Goal: Task Accomplishment & Management: Complete application form

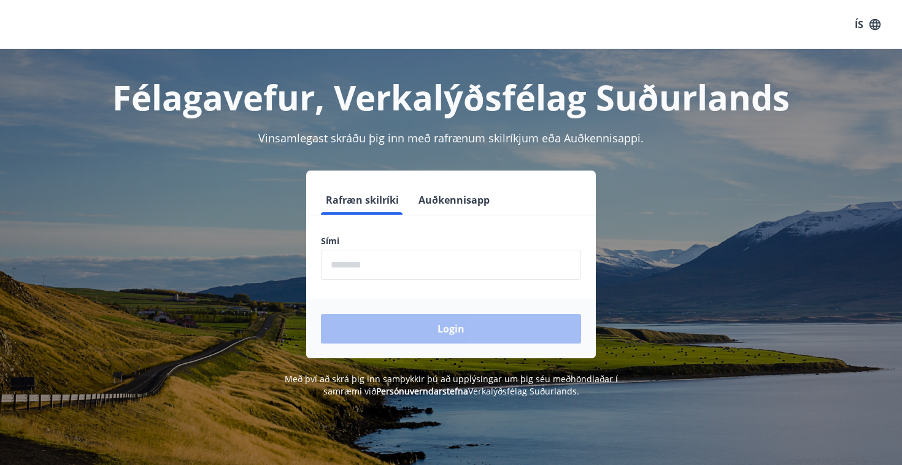
click at [446, 196] on button "Auðkennisapp" at bounding box center [454, 199] width 81 height 29
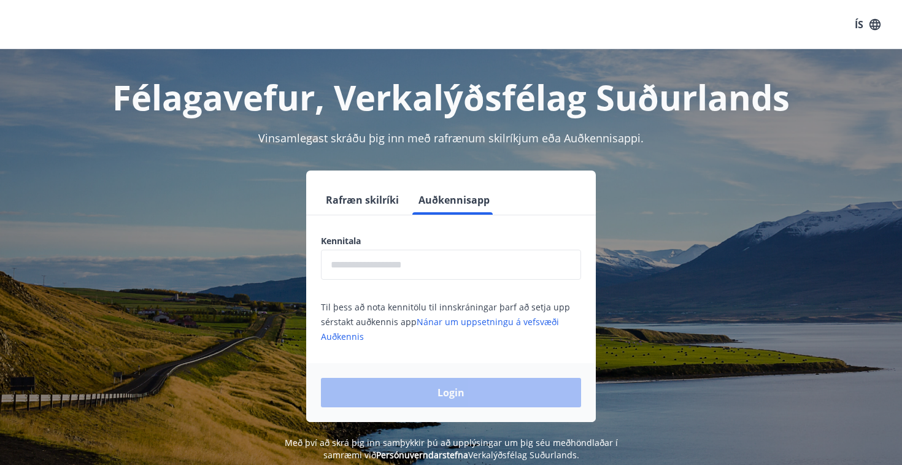
click at [368, 279] on input "text" at bounding box center [451, 265] width 260 height 30
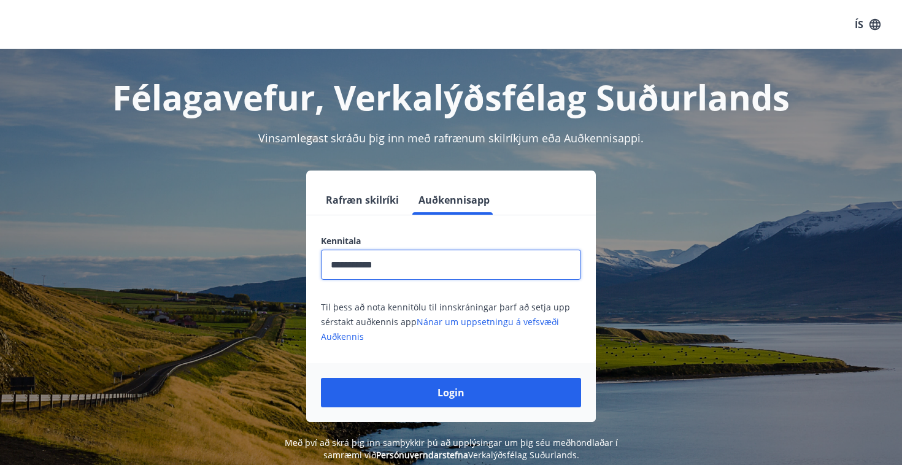
type input "**********"
click at [451, 393] on button "Login" at bounding box center [451, 392] width 260 height 29
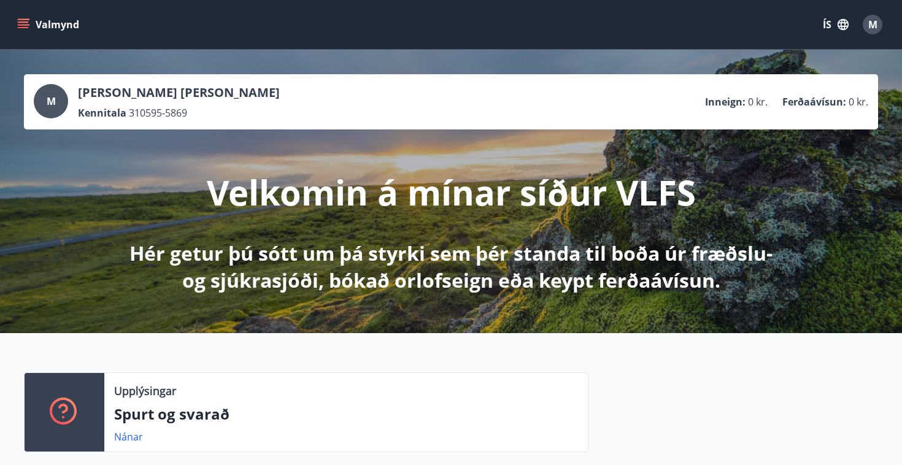
click at [827, 25] on button "ÍS" at bounding box center [835, 25] width 39 height 22
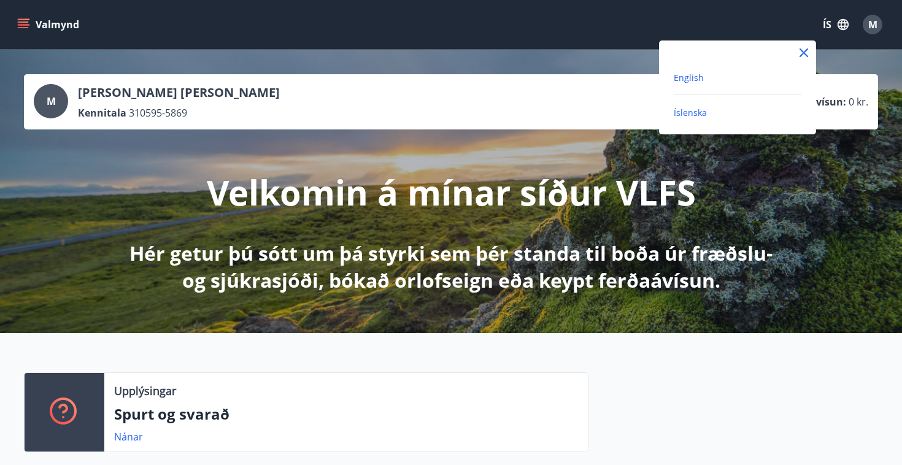
click at [691, 74] on span "English" at bounding box center [689, 78] width 30 height 12
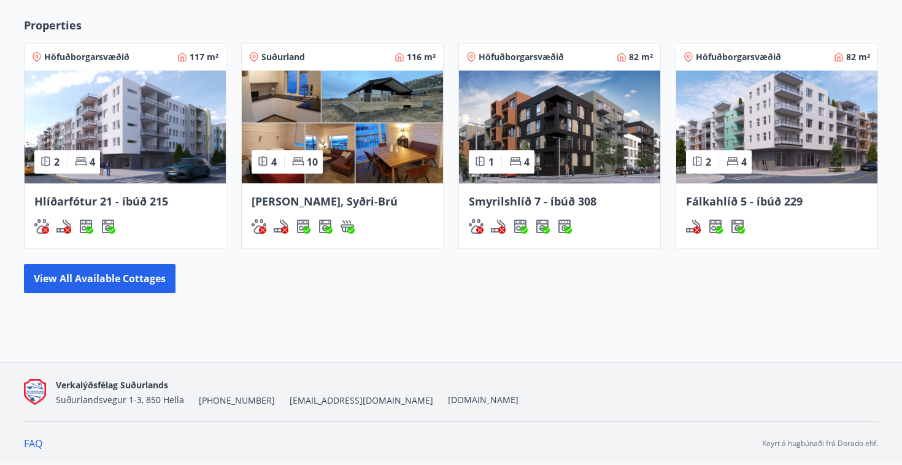
scroll to position [749, 0]
click at [290, 401] on span "[EMAIL_ADDRESS][DOMAIN_NAME]" at bounding box center [362, 401] width 144 height 12
click at [290, 400] on span "[EMAIL_ADDRESS][DOMAIN_NAME]" at bounding box center [362, 401] width 144 height 12
